Goal: Task Accomplishment & Management: Use online tool/utility

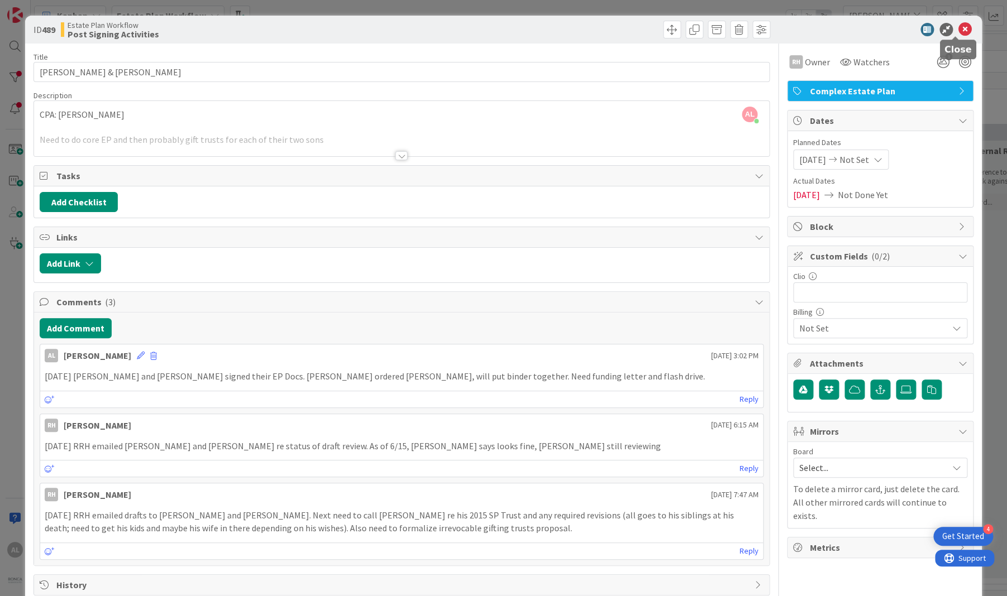
click at [959, 25] on icon at bounding box center [965, 29] width 13 height 13
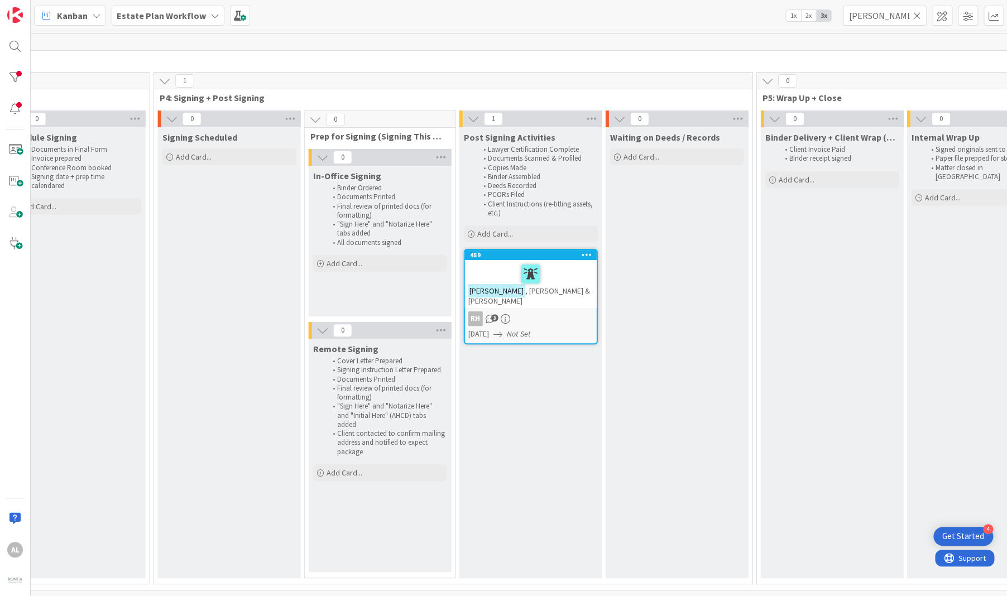
click at [914, 15] on icon at bounding box center [917, 16] width 8 height 10
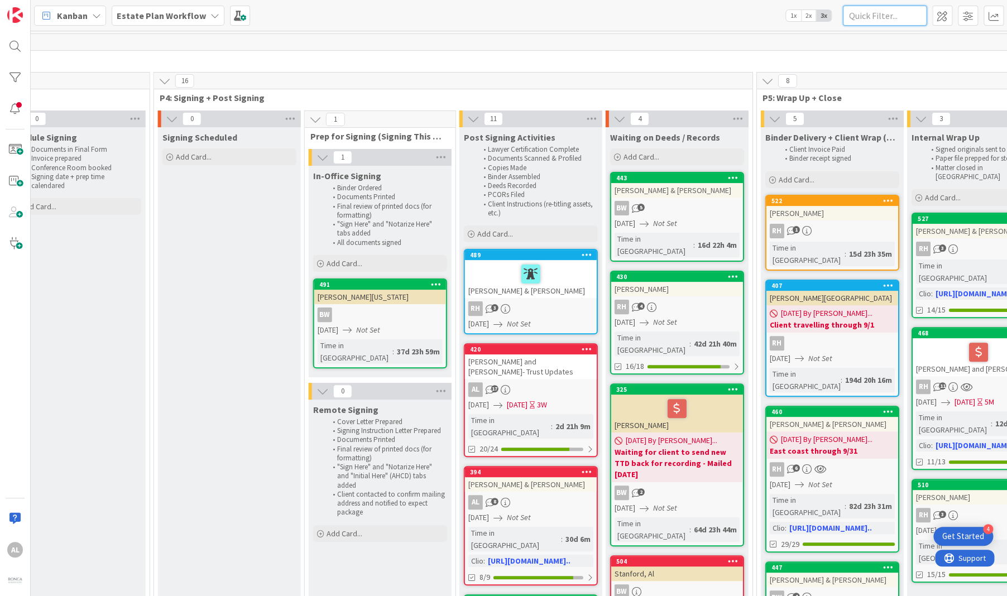
click at [902, 15] on input "text" at bounding box center [885, 16] width 84 height 20
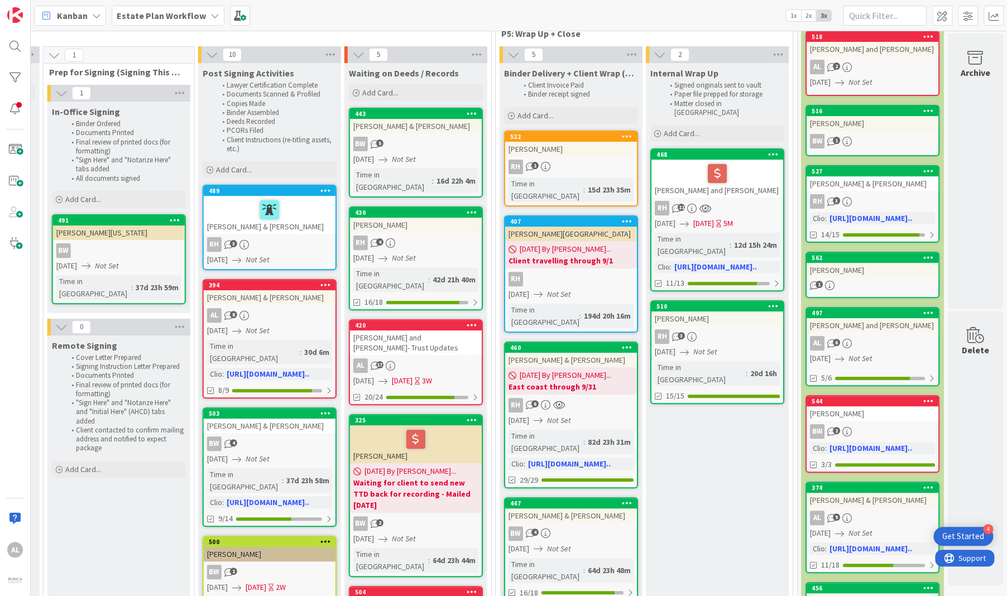
scroll to position [63, 1662]
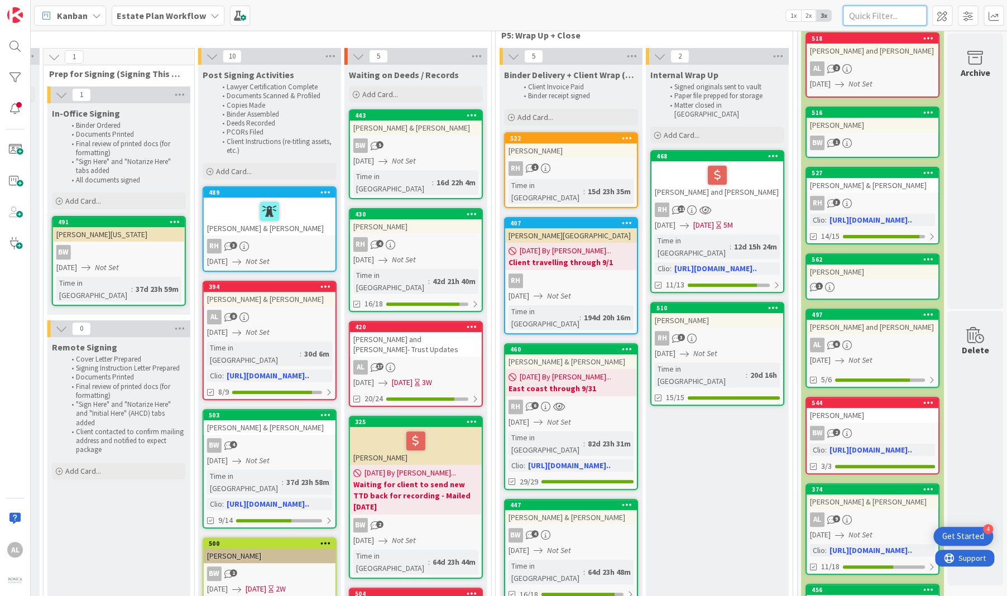
click at [890, 15] on input "text" at bounding box center [885, 16] width 84 height 20
type input "[PERSON_NAME]"
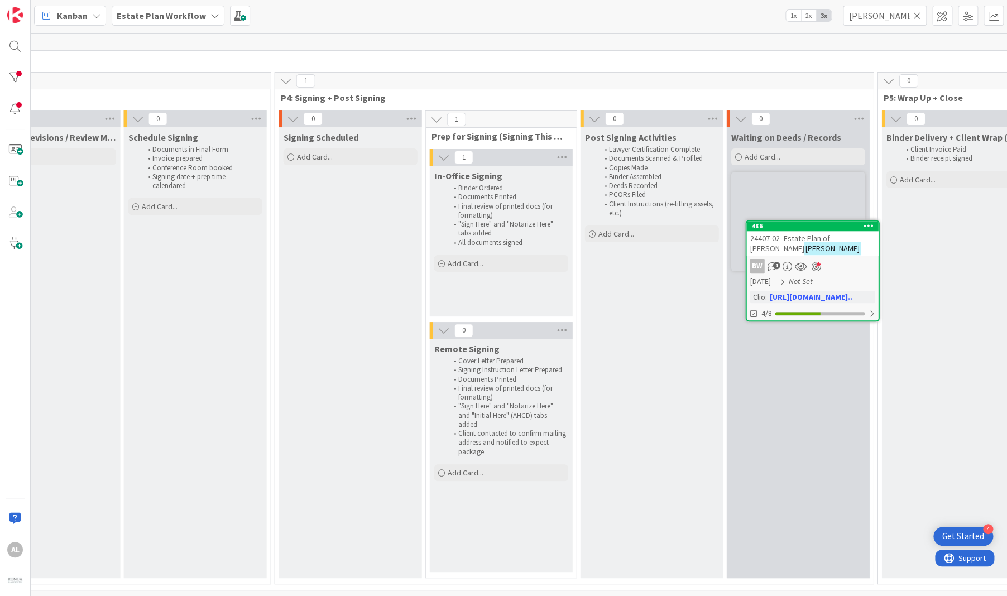
scroll to position [4, 1274]
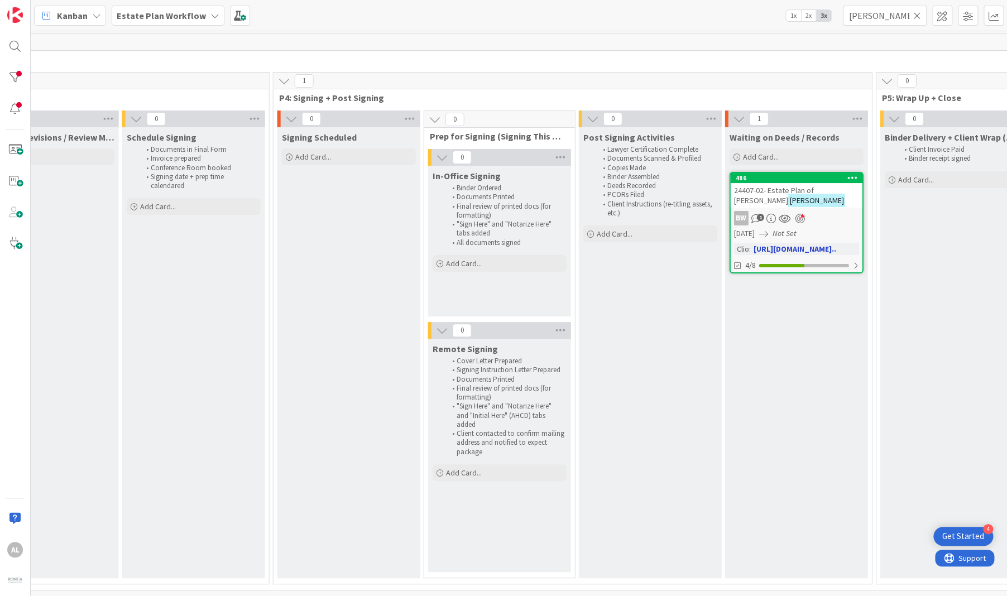
click at [798, 199] on div "24407-02- Estate Plan of [PERSON_NAME]" at bounding box center [797, 195] width 132 height 25
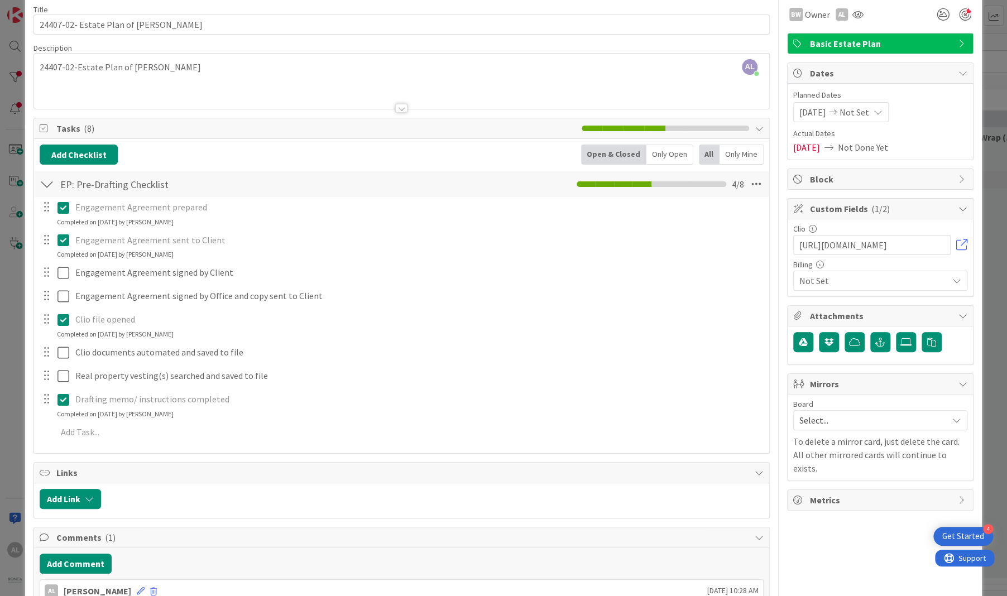
scroll to position [146, 0]
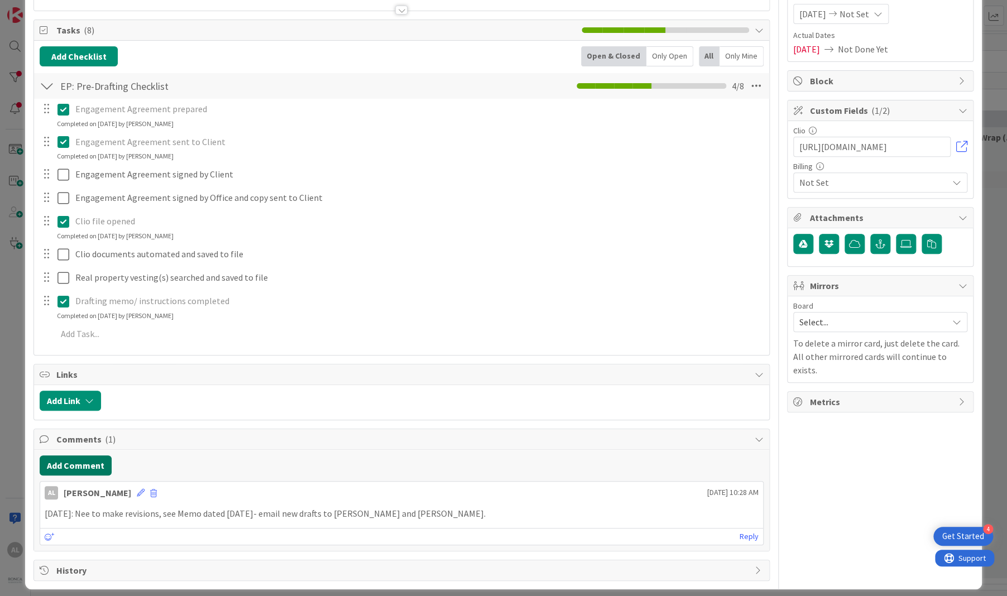
click at [98, 462] on button "Add Comment" at bounding box center [76, 466] width 72 height 20
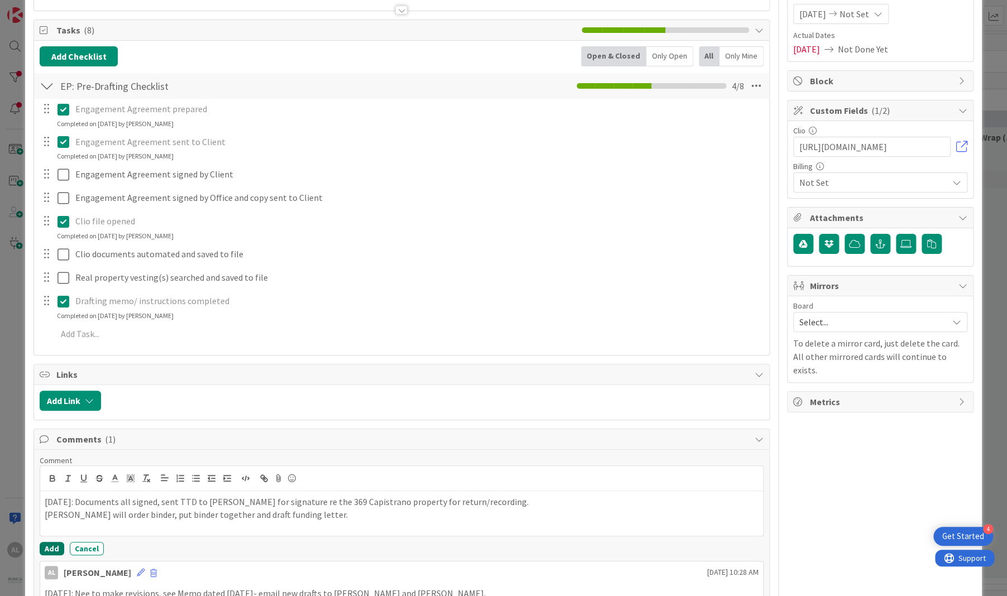
click at [54, 548] on button "Add" at bounding box center [52, 548] width 25 height 13
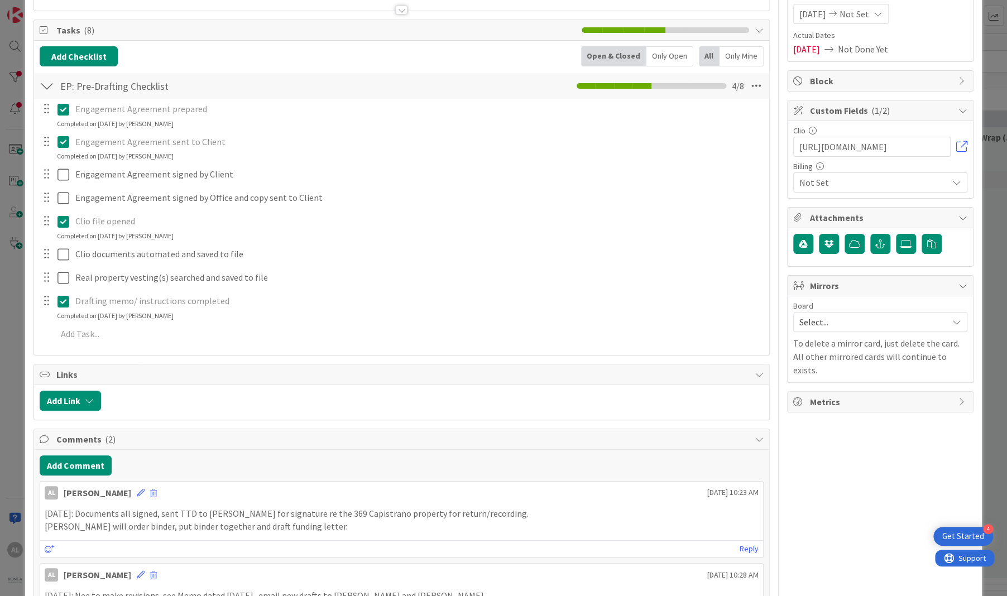
click at [995, 122] on div "ID 486 Estate Plan Workflow Waiting on Deeds / Records Title 39 / 128 24407-02-…" at bounding box center [503, 298] width 1007 height 596
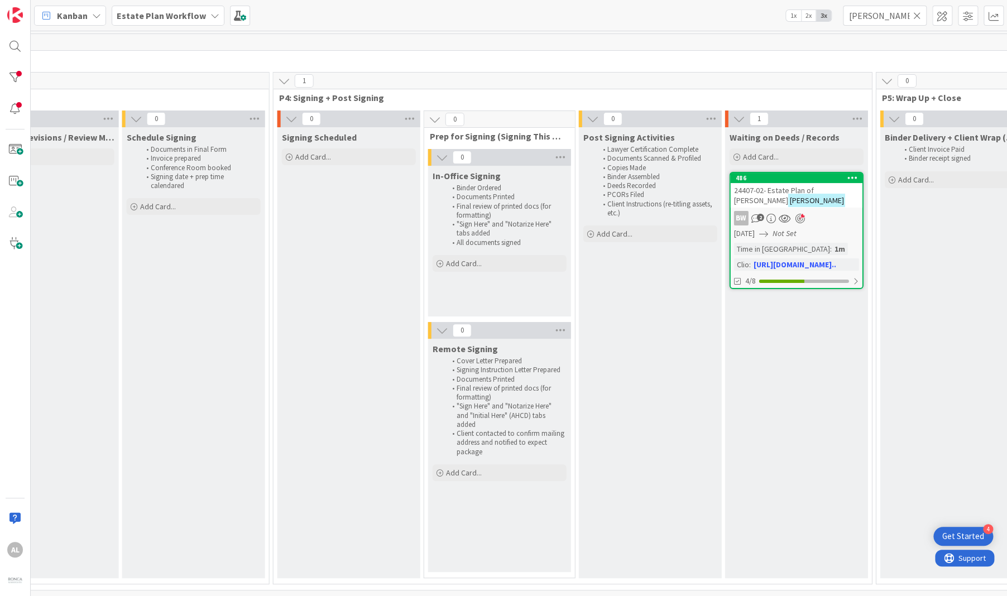
scroll to position [0, 1274]
click at [919, 12] on icon at bounding box center [917, 16] width 8 height 10
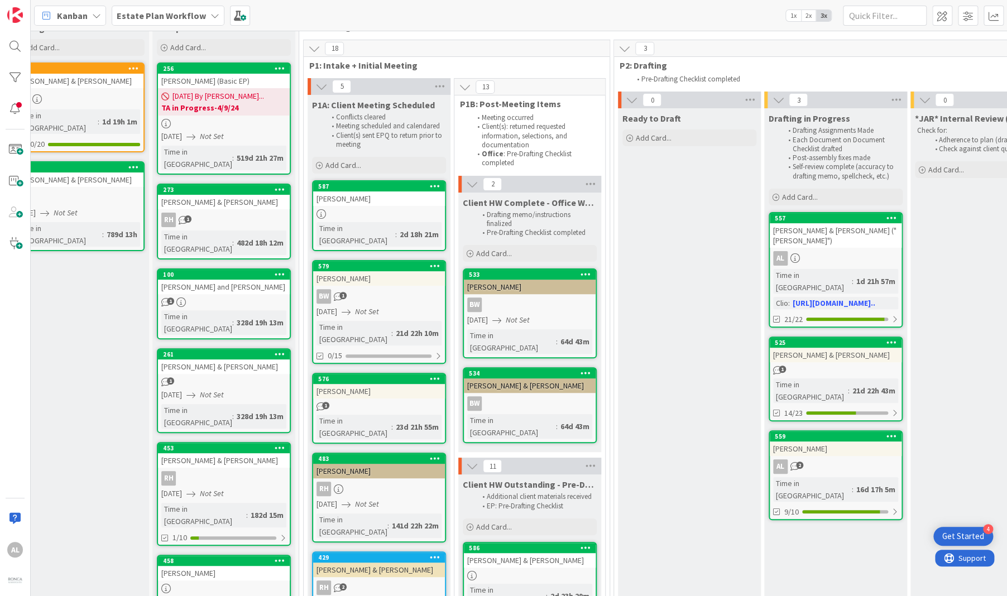
scroll to position [32, 0]
